Goal: Information Seeking & Learning: Find specific fact

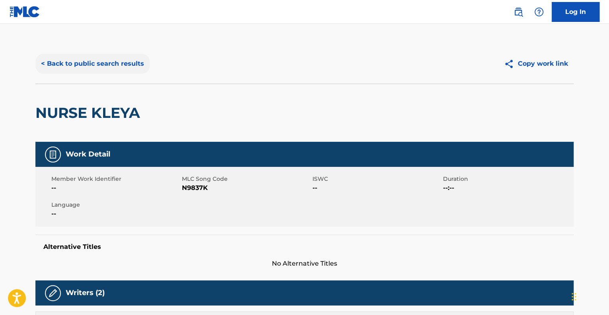
click at [60, 66] on button "< Back to public search results" at bounding box center [92, 64] width 114 height 20
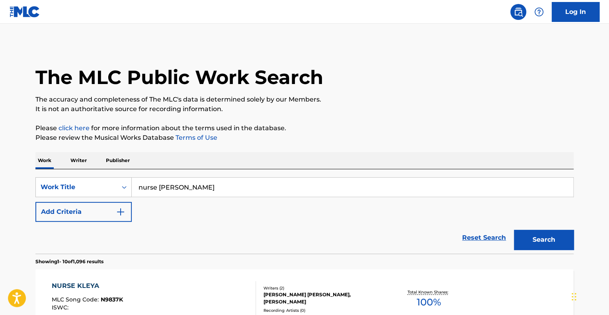
scroll to position [72, 0]
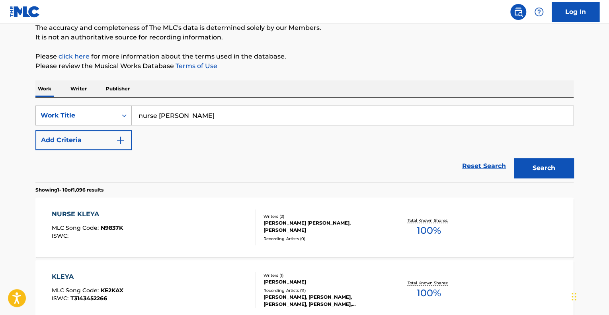
click at [102, 119] on div "Work Title" at bounding box center [77, 116] width 72 height 10
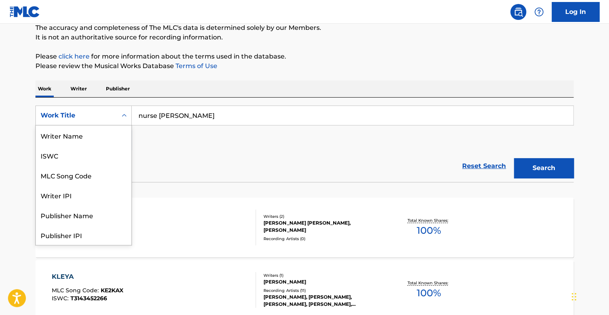
scroll to position [40, 0]
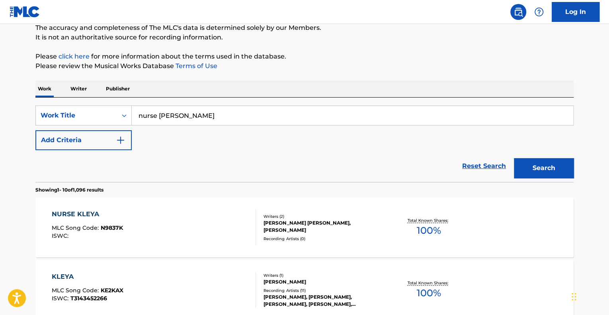
click at [187, 120] on input "nurse [PERSON_NAME]" at bounding box center [352, 115] width 441 height 19
drag, startPoint x: 187, startPoint y: 120, endPoint x: 131, endPoint y: 121, distance: 56.1
click at [131, 121] on div "SearchWithCriteriaa23731a5-46ff-4fa8-8a9f-241d45ea9fc6 Work Title nurse kleya" at bounding box center [304, 115] width 538 height 20
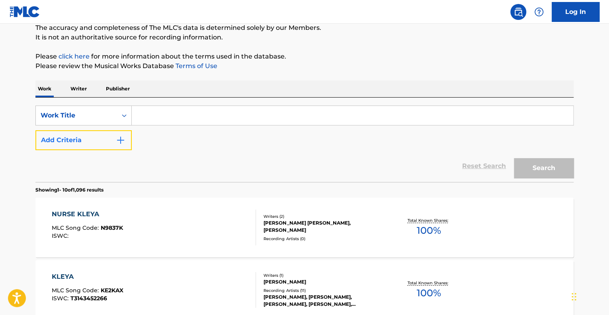
click at [113, 132] on button "Add Criteria" at bounding box center [83, 140] width 96 height 20
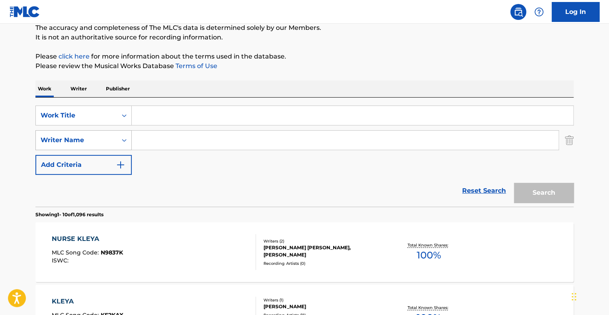
click at [121, 140] on icon "Search Form" at bounding box center [124, 140] width 8 height 8
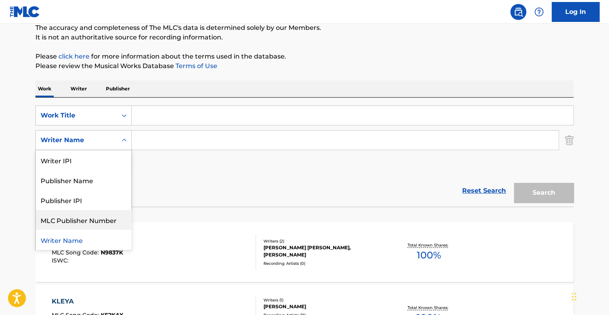
click at [177, 132] on input "Search Form" at bounding box center [345, 140] width 427 height 19
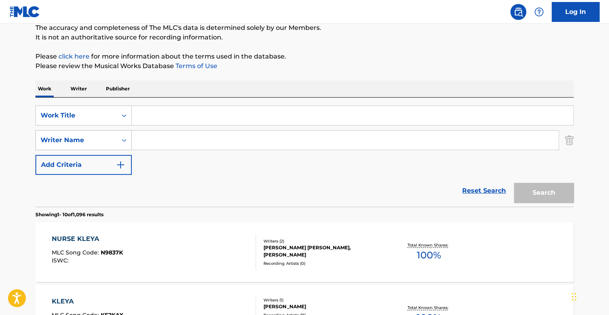
click at [123, 135] on div "Search Form" at bounding box center [124, 140] width 14 height 14
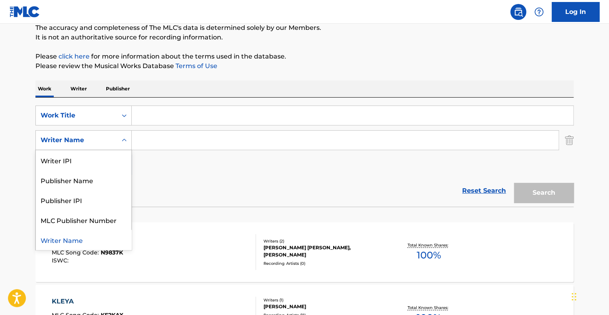
click at [141, 113] on input "Search Form" at bounding box center [352, 115] width 441 height 19
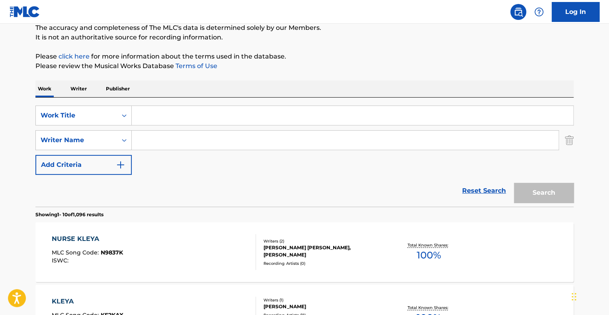
paste input "INCREDIBLE HULK SCORE (SABAN/[PERSON_NAME]/[PERSON_NAME])"
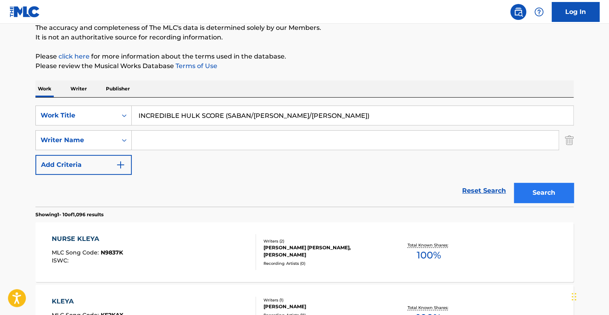
type input "INCREDIBLE HULK SCORE (SABAN/[PERSON_NAME]/[PERSON_NAME])"
click at [546, 195] on button "Search" at bounding box center [544, 193] width 60 height 20
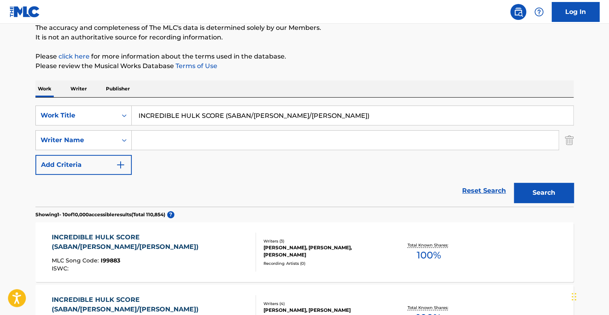
scroll to position [151, 0]
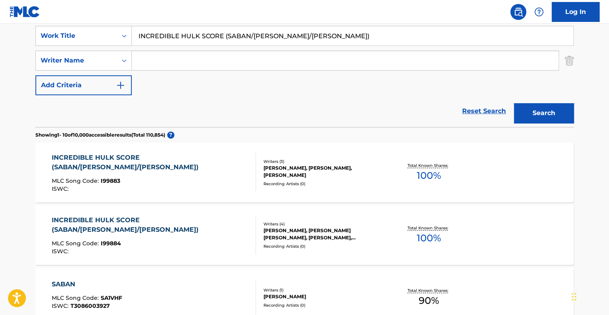
click at [205, 156] on div "INCREDIBLE HULK SCORE (SABAN/[PERSON_NAME]/[PERSON_NAME])" at bounding box center [151, 162] width 198 height 19
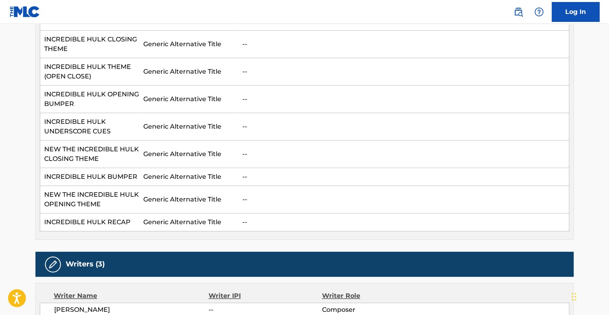
scroll to position [358, 0]
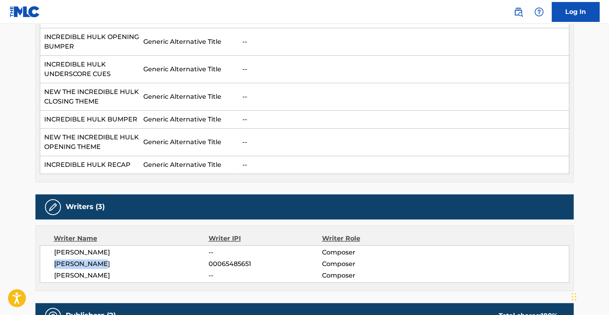
drag, startPoint x: 105, startPoint y: 246, endPoint x: 38, endPoint y: 246, distance: 67.3
click at [37, 246] on div "Writer Name Writer IPI Writer Role [PERSON_NAME] -- Composer [PERSON_NAME] 0006…" at bounding box center [304, 258] width 538 height 66
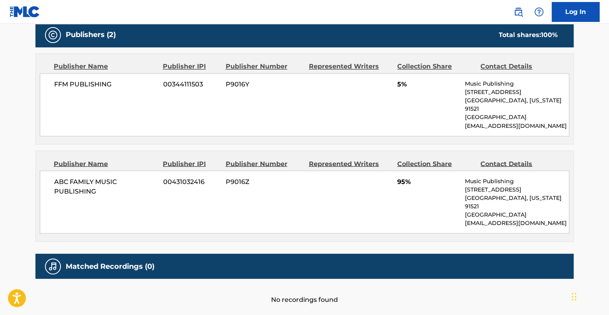
scroll to position [642, 0]
